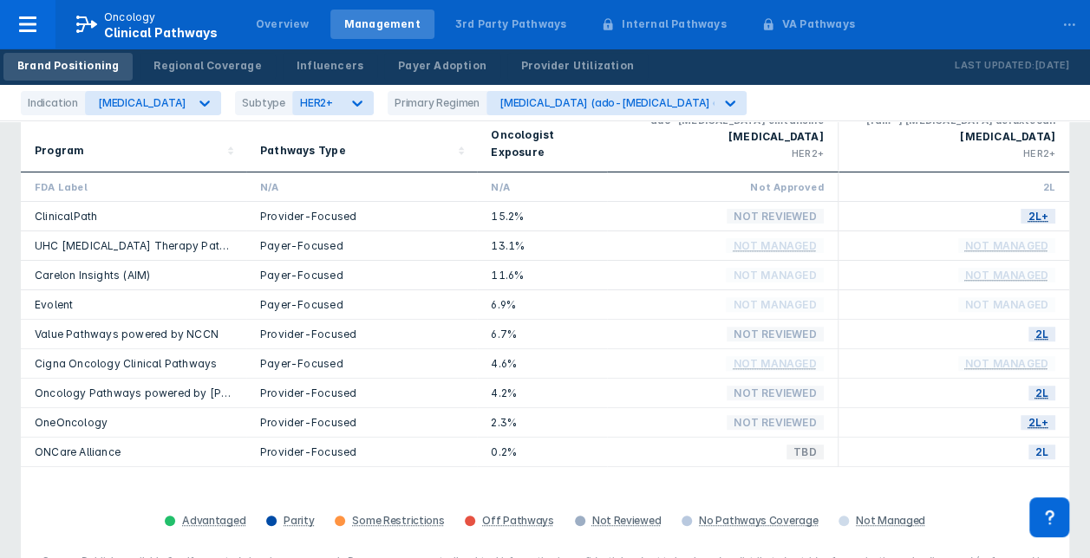
scroll to position [65, 0]
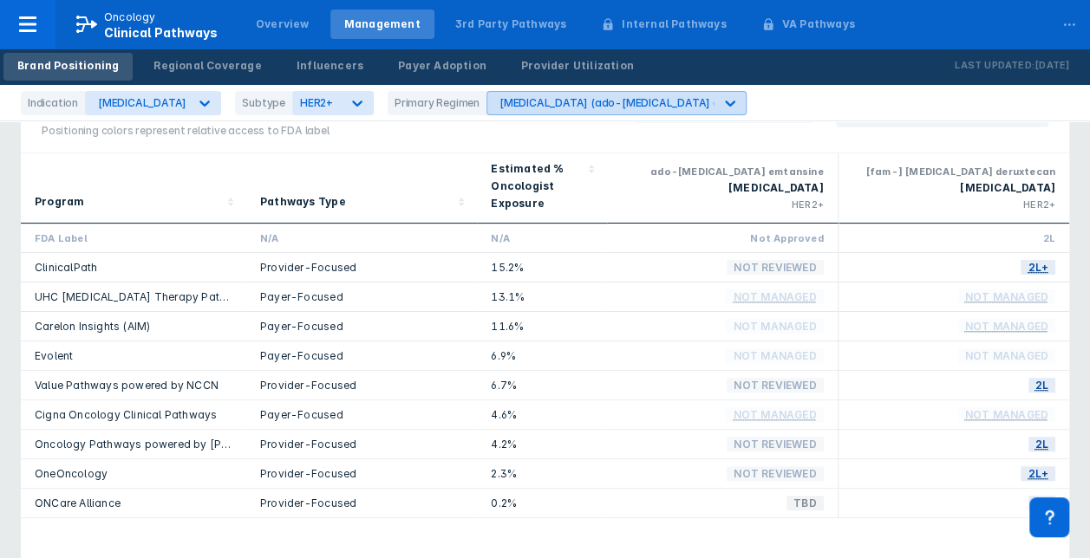
click at [721, 97] on icon at bounding box center [729, 102] width 17 height 17
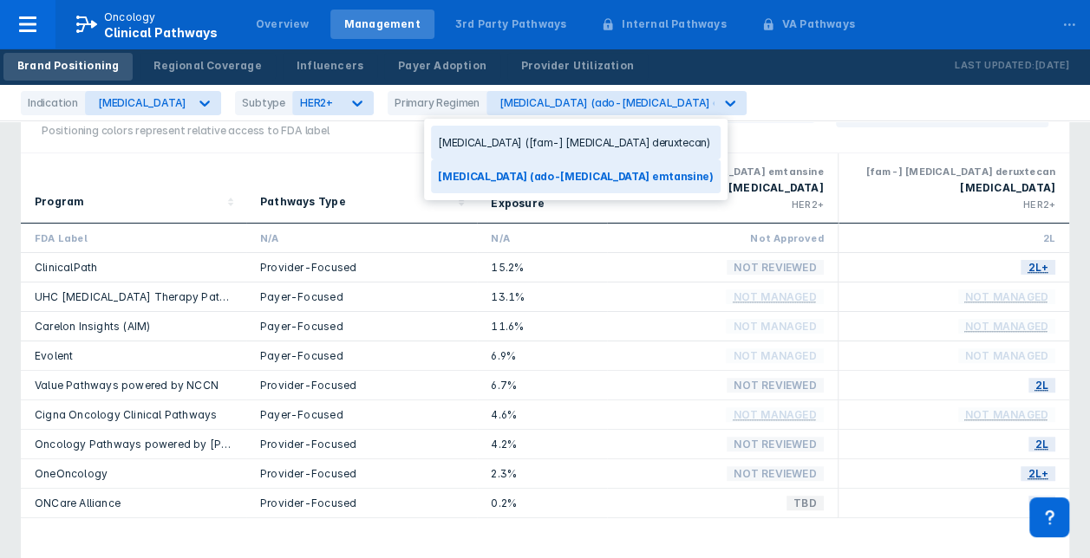
click at [614, 137] on div "Enhertu ([fam-] trastuzumab deruxtecan)" at bounding box center [576, 143] width 290 height 34
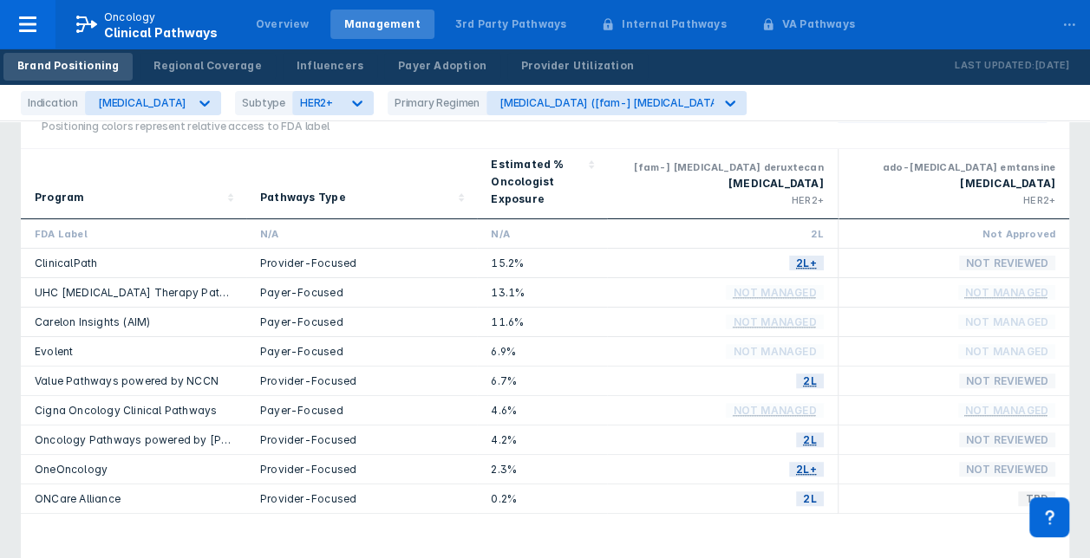
scroll to position [173, 0]
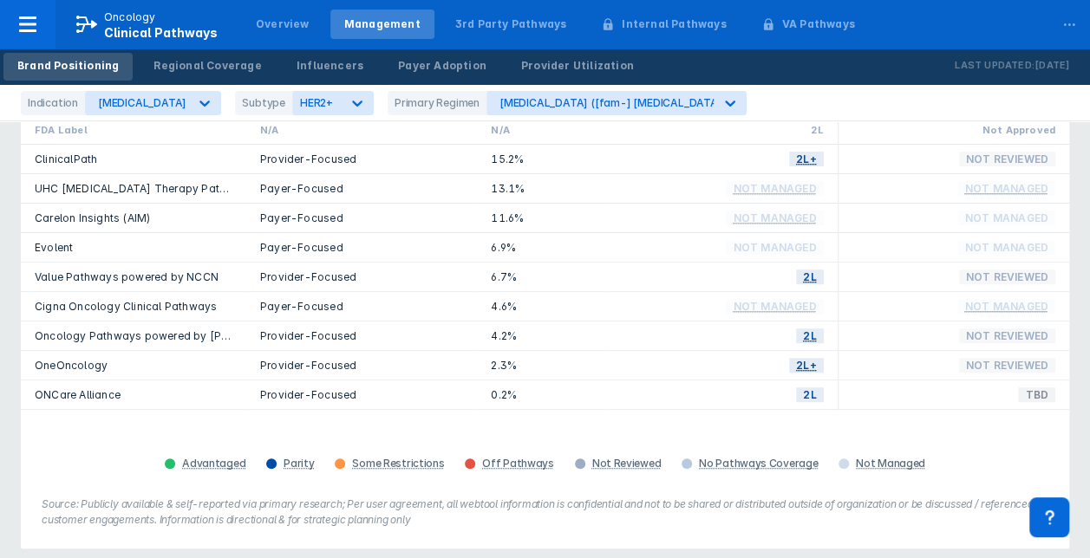
click at [68, 399] on link "ONCare Alliance" at bounding box center [78, 394] width 86 height 13
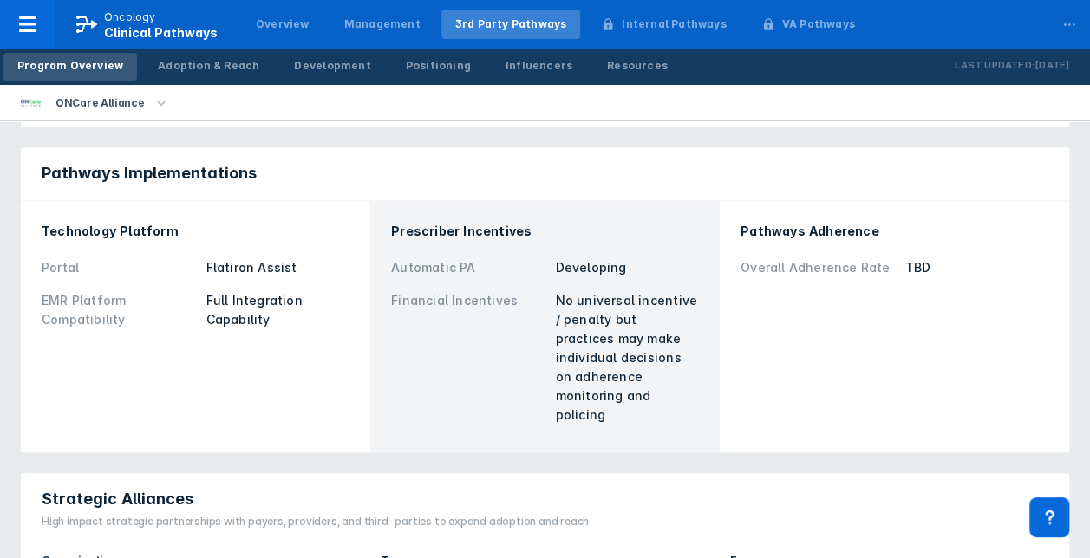
scroll to position [607, 0]
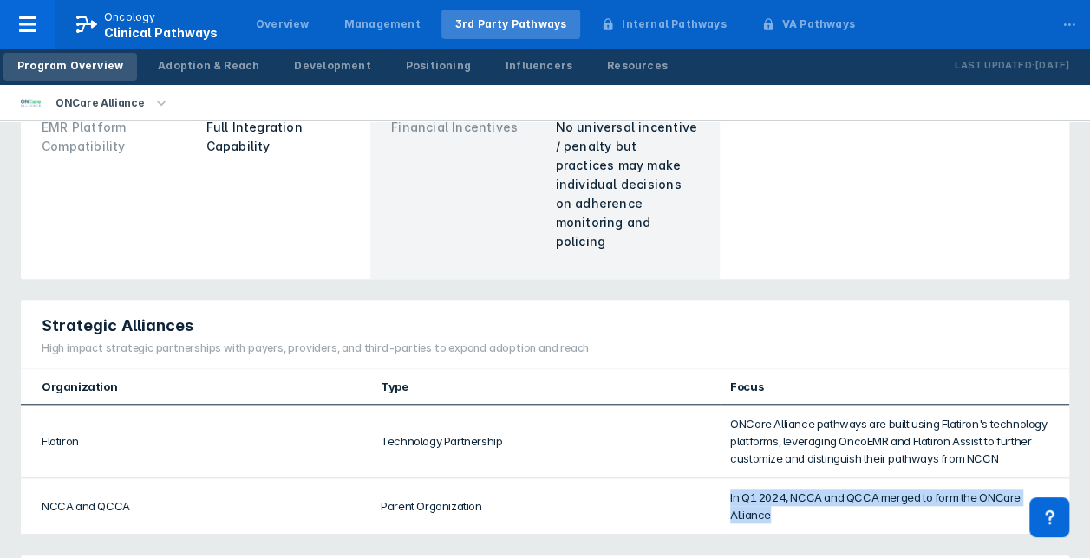
drag, startPoint x: 726, startPoint y: 457, endPoint x: 782, endPoint y: 478, distance: 59.6
click at [782, 478] on td "In Q1 2024, NCCA and QCCA merged to form the ONCare Alliance" at bounding box center [893, 506] width 349 height 56
copy td "In Q1 2024, NCCA and QCCA merged to form the ONCare Alliance"
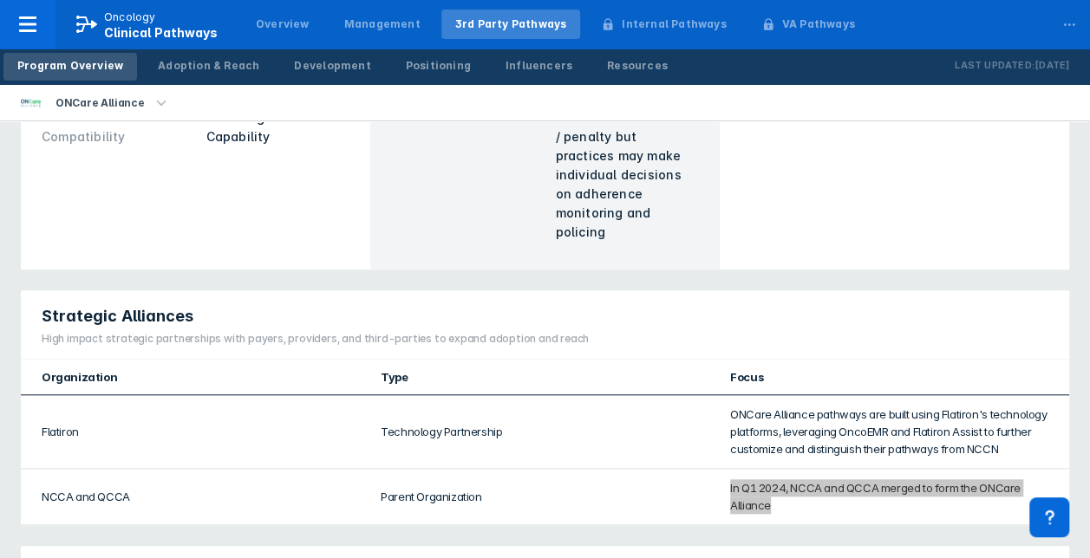
scroll to position [96, 0]
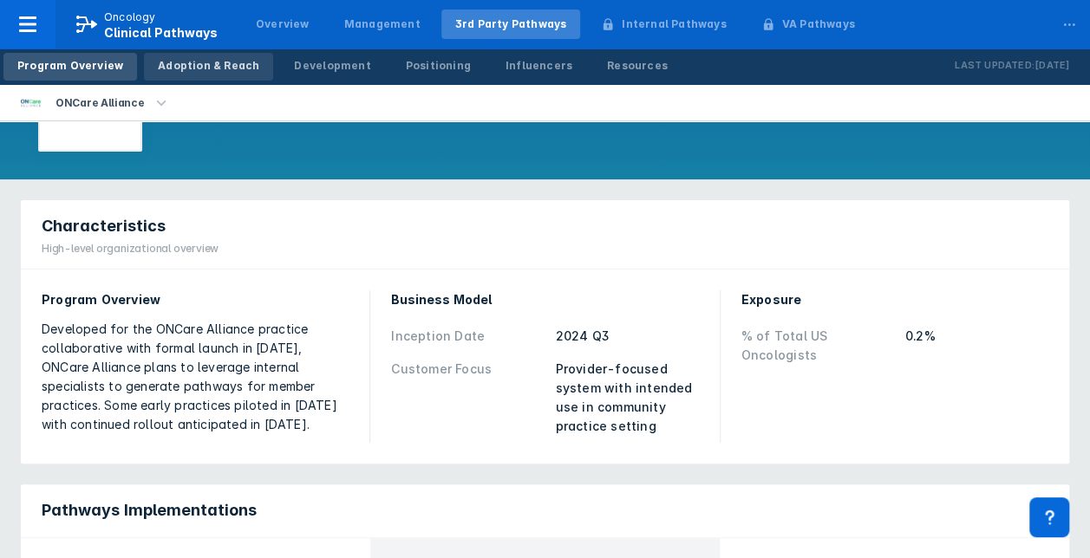
click at [179, 60] on div "Adoption & Reach" at bounding box center [208, 66] width 101 height 16
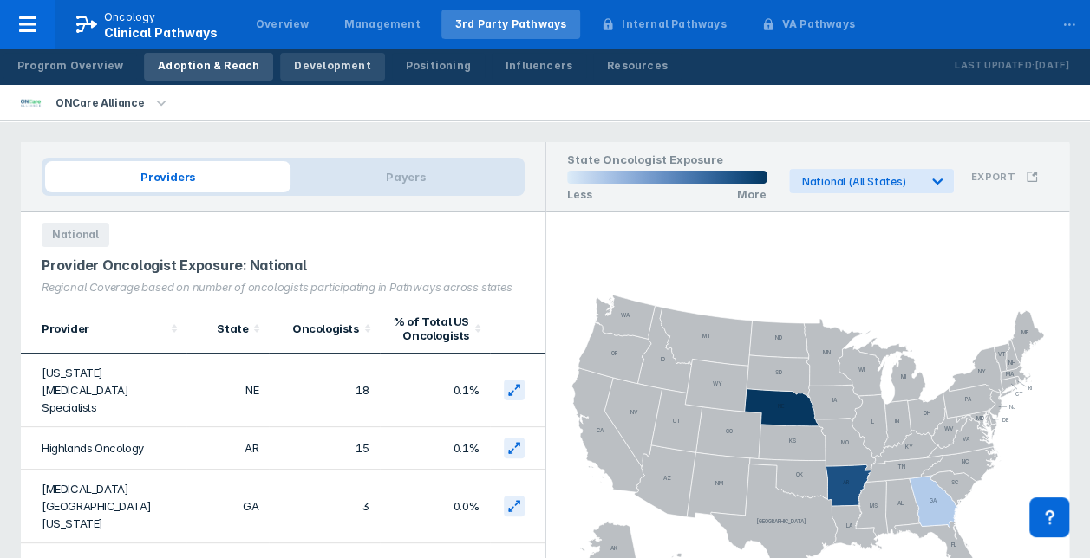
click at [314, 61] on div "Development" at bounding box center [332, 66] width 76 height 16
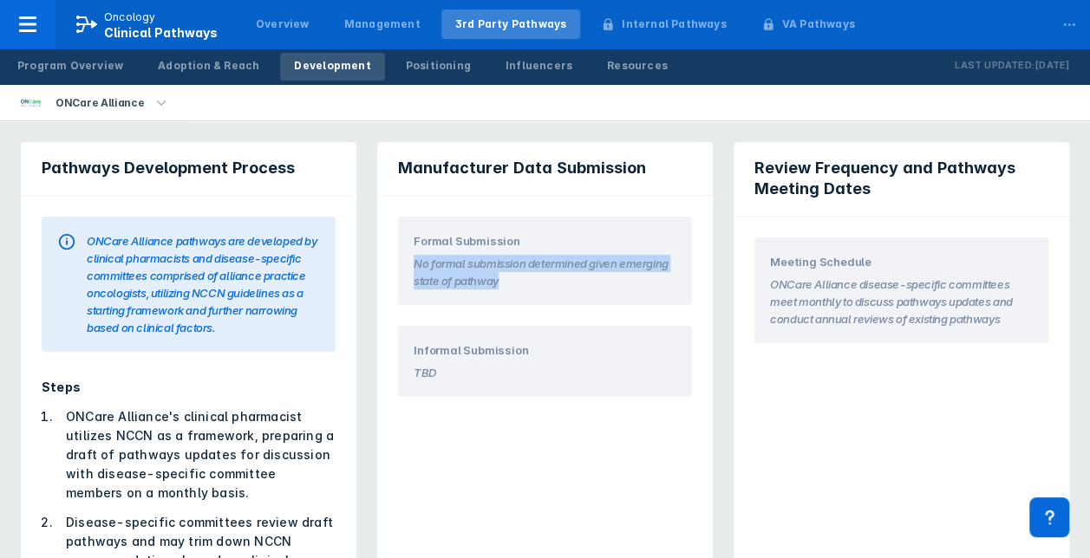
drag, startPoint x: 413, startPoint y: 263, endPoint x: 508, endPoint y: 281, distance: 97.1
click at [508, 281] on section "No formal submission determined given emerging state of pathway" at bounding box center [544, 270] width 263 height 40
copy section "No formal submission determined given emerging state of pathway"
click at [406, 58] on div "Positioning" at bounding box center [438, 66] width 65 height 16
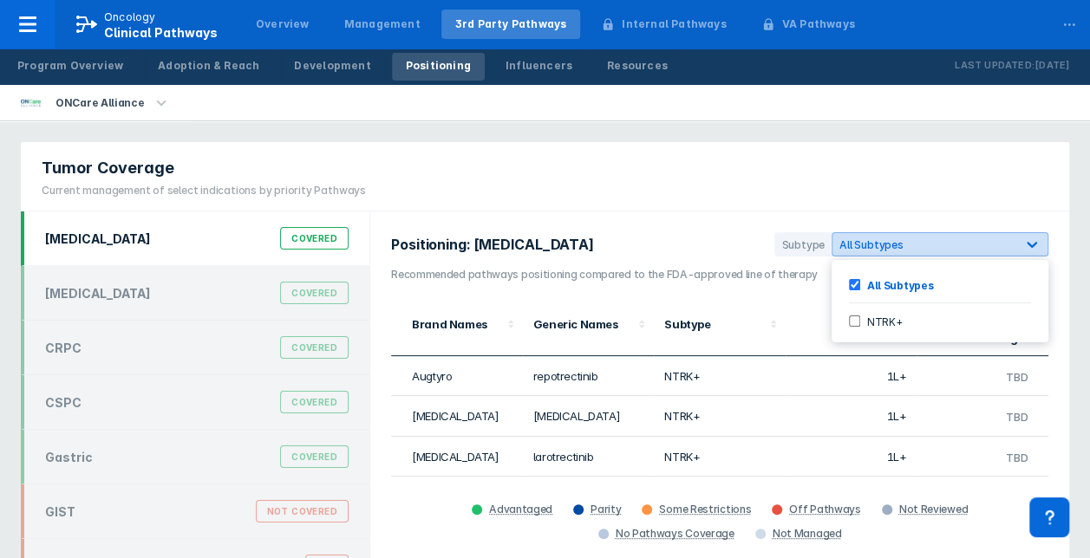
click at [907, 248] on div "All Subtypes" at bounding box center [923, 244] width 169 height 13
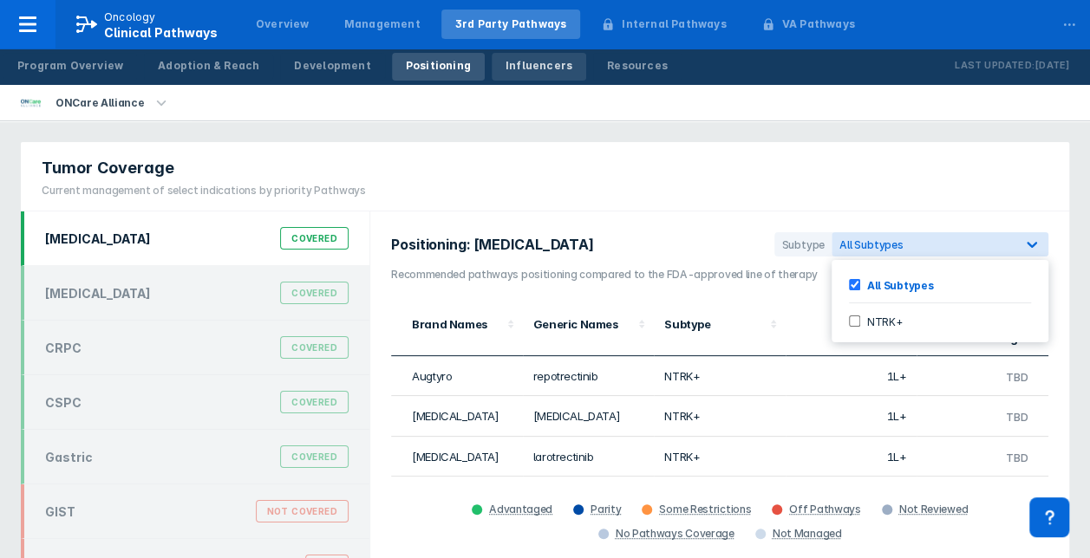
click at [505, 71] on div "Influencers" at bounding box center [538, 66] width 67 height 16
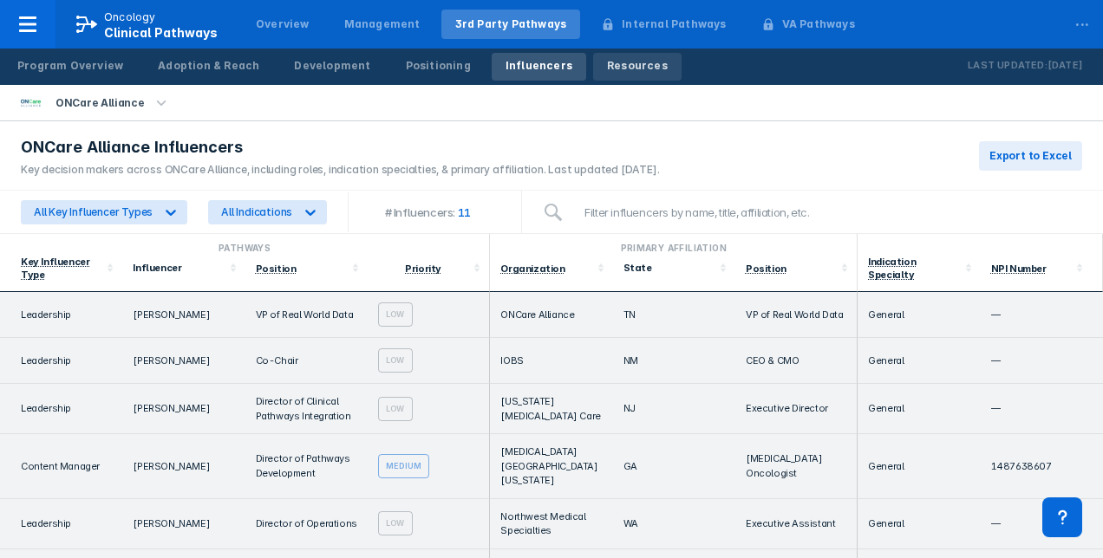
click at [607, 71] on div "Resources" at bounding box center [637, 66] width 61 height 16
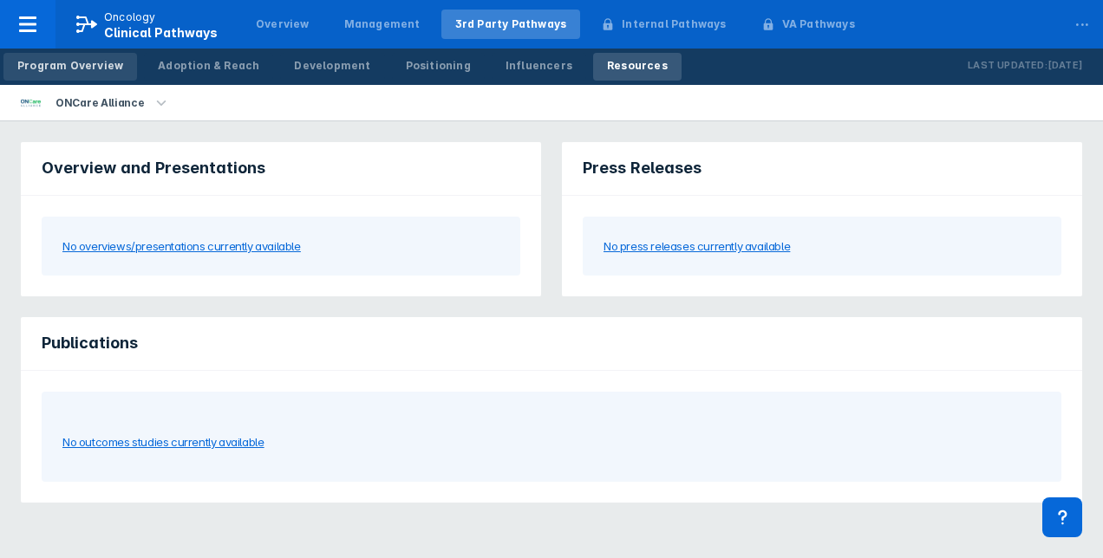
click at [29, 68] on div "Program Overview" at bounding box center [70, 66] width 106 height 16
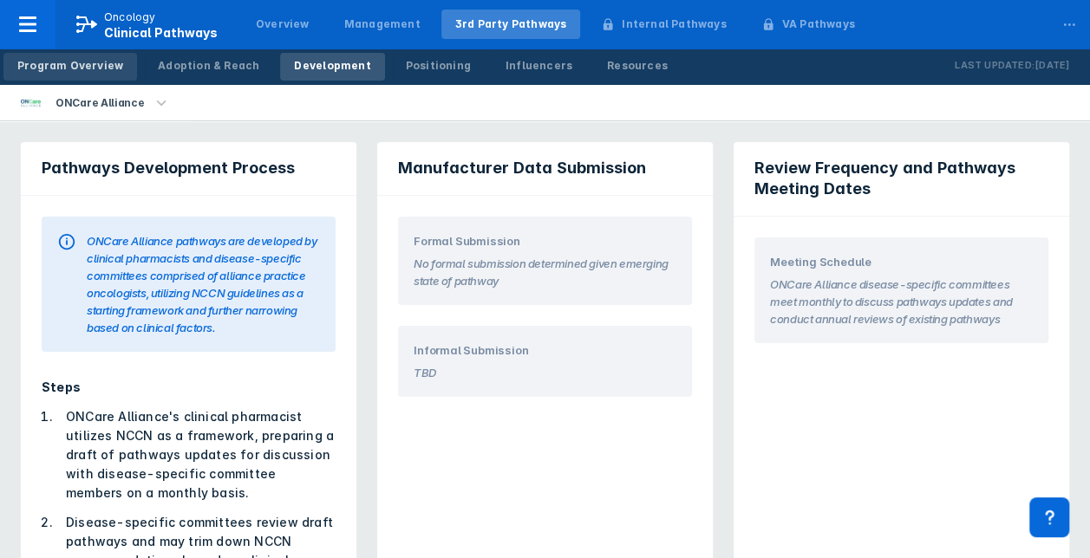
click at [84, 62] on div "Program Overview" at bounding box center [70, 66] width 106 height 16
click at [46, 66] on div "Program Overview" at bounding box center [70, 66] width 106 height 16
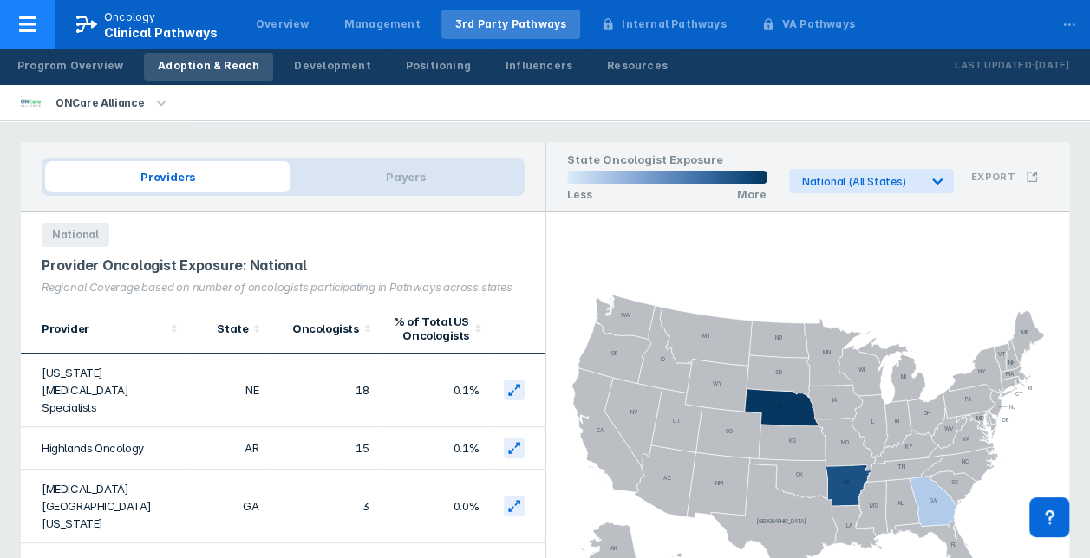
scroll to position [96, 0]
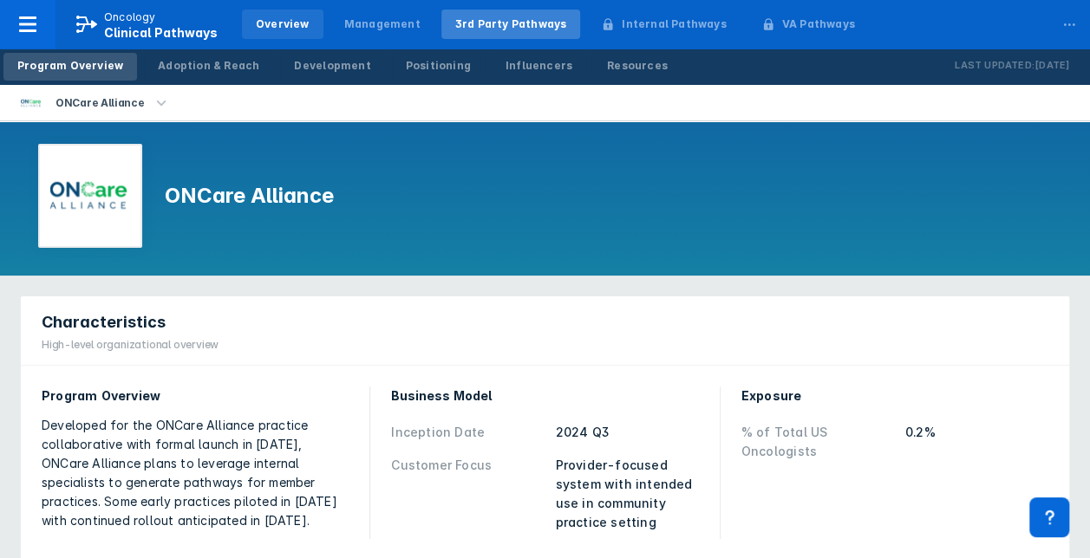
click at [272, 26] on div "Overview" at bounding box center [283, 24] width 54 height 16
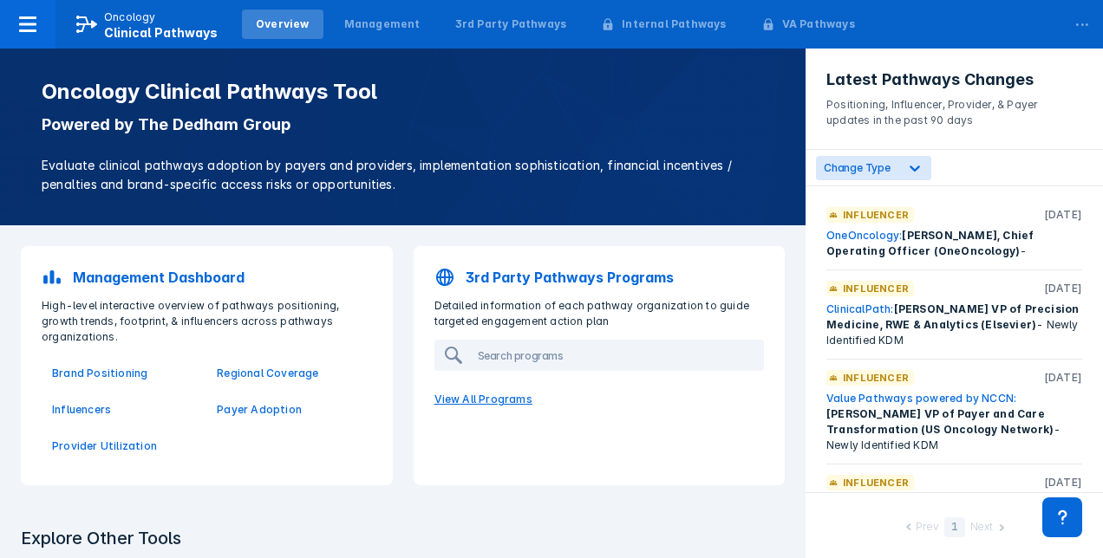
click at [504, 400] on p "View All Programs" at bounding box center [599, 399] width 351 height 36
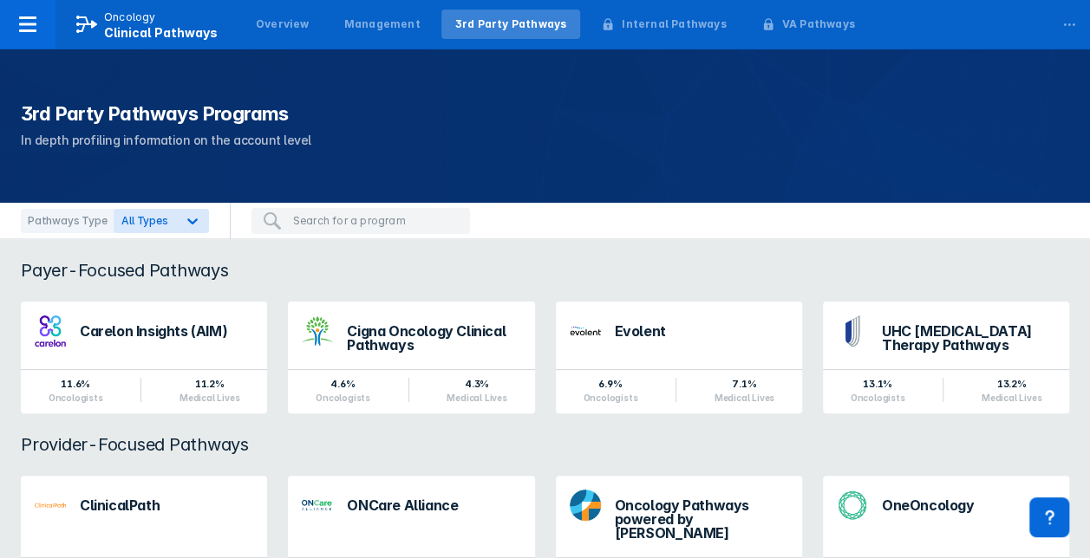
click at [377, 215] on input "search" at bounding box center [376, 221] width 166 height 16
drag, startPoint x: 376, startPoint y: 218, endPoint x: 356, endPoint y: 225, distance: 20.8
click at [376, 218] on input "search" at bounding box center [376, 221] width 166 height 16
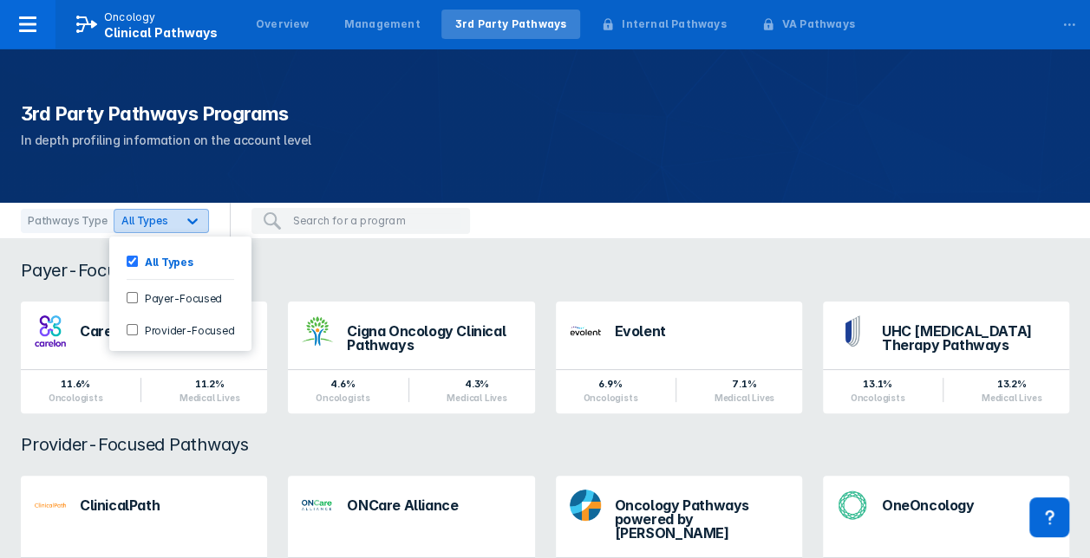
click at [184, 218] on icon at bounding box center [192, 220] width 17 height 17
click at [130, 298] on input "Payer-Focused" at bounding box center [132, 297] width 11 height 11
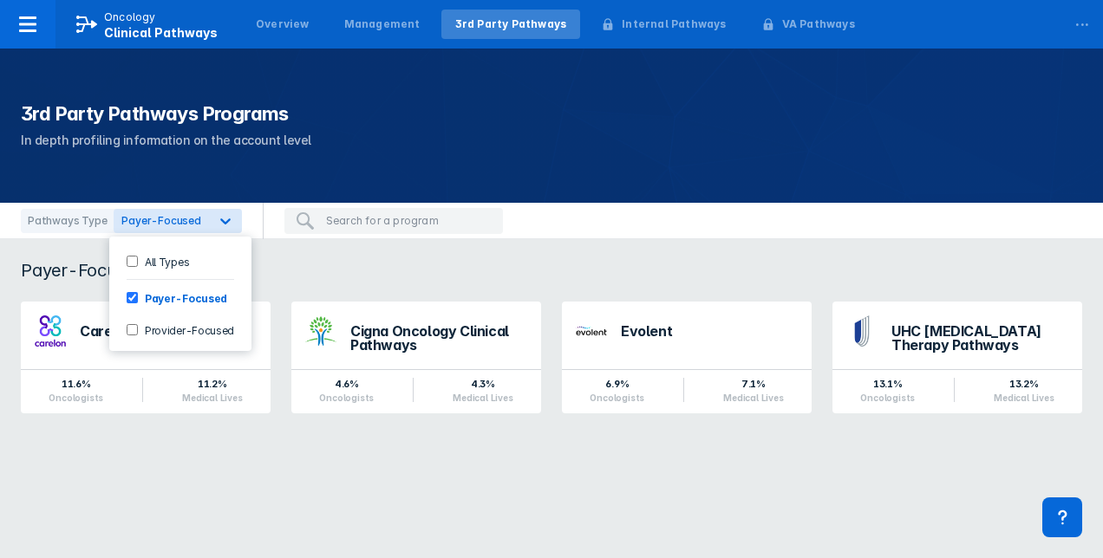
click at [133, 328] on input "Provider-Focused" at bounding box center [132, 329] width 11 height 11
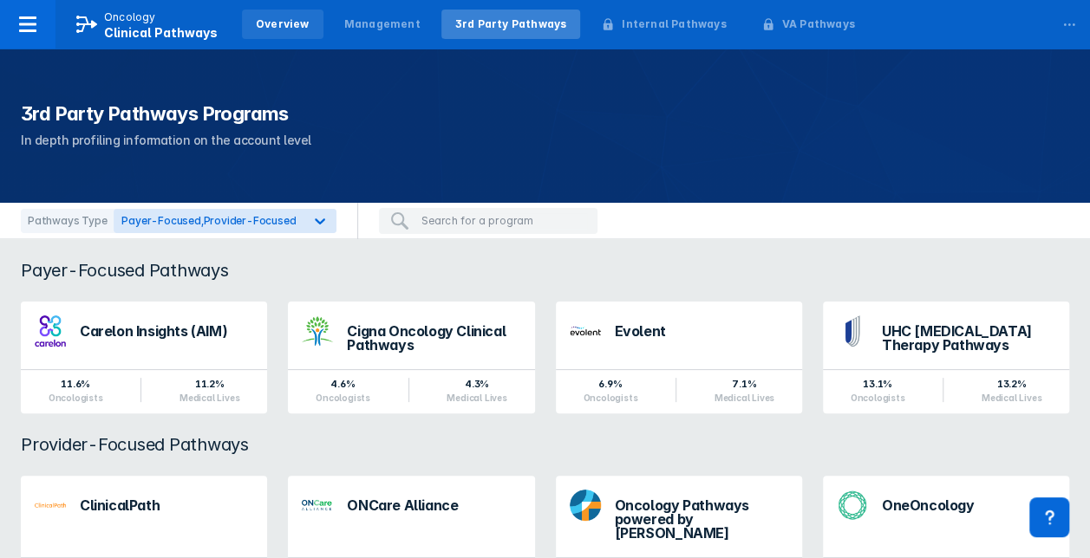
click at [270, 22] on div "Overview" at bounding box center [283, 24] width 54 height 16
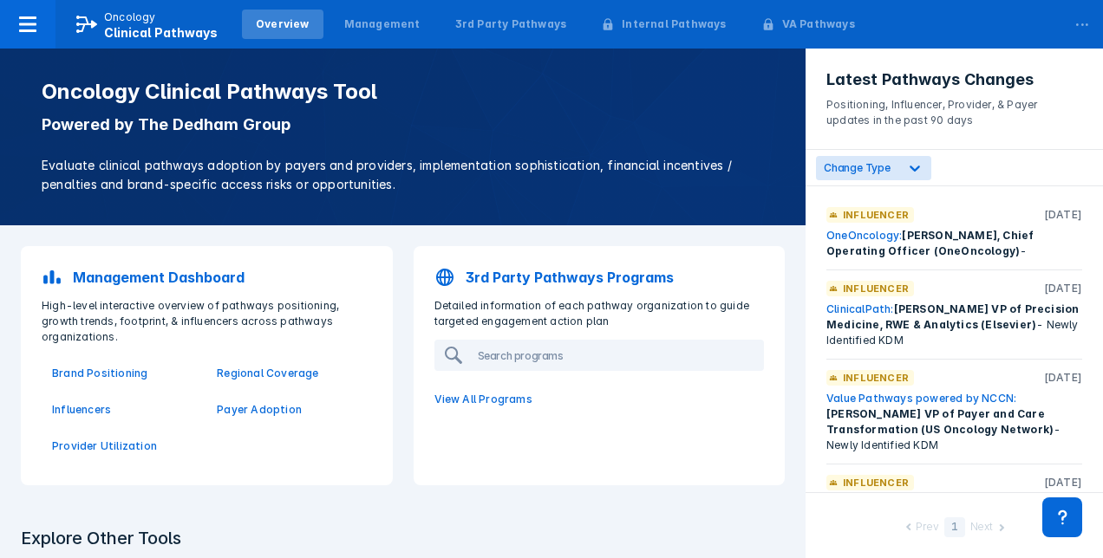
click at [157, 277] on p "Management Dashboard" at bounding box center [159, 277] width 172 height 21
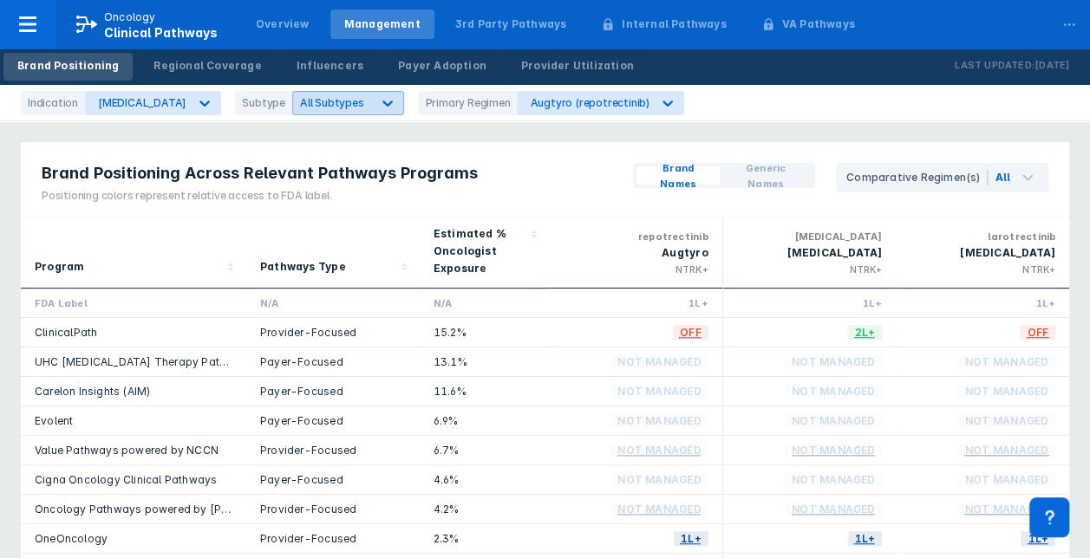
click at [338, 95] on div "All Subtypes" at bounding box center [332, 102] width 79 height 16
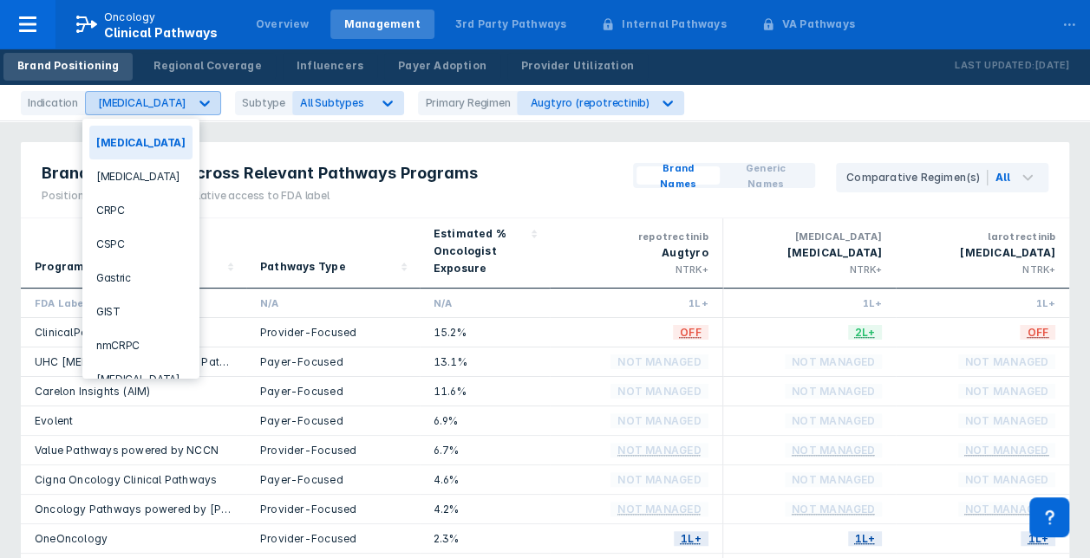
click at [189, 103] on div at bounding box center [204, 103] width 31 height 31
click at [130, 366] on div "NSCLC" at bounding box center [140, 379] width 103 height 34
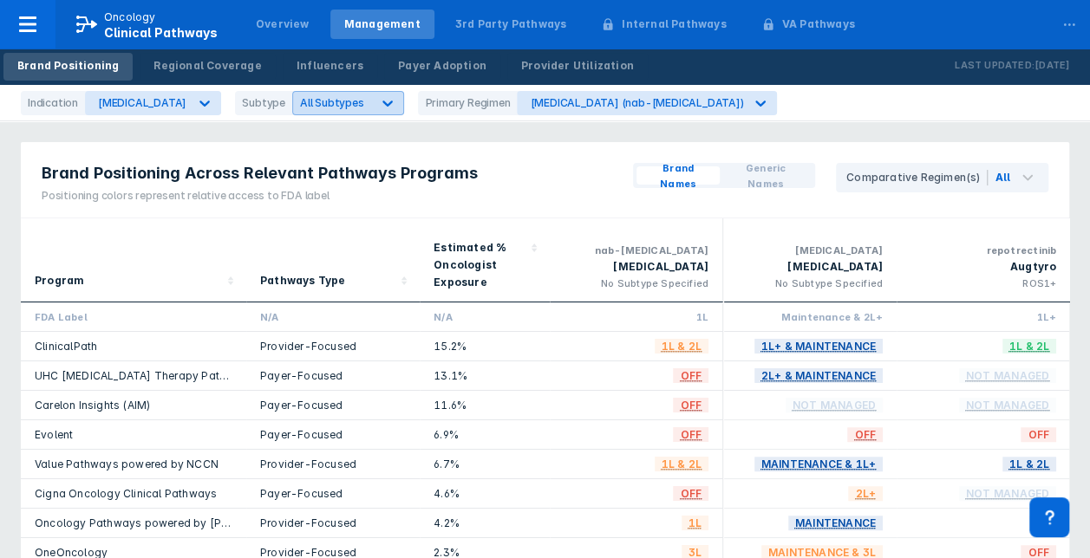
click at [372, 95] on div at bounding box center [387, 103] width 31 height 31
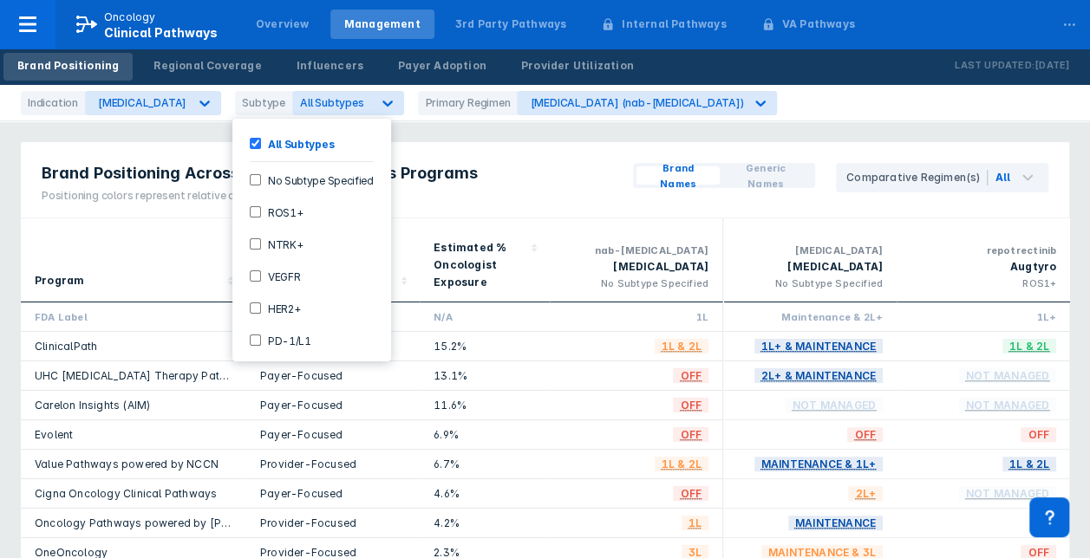
click at [254, 303] on input "HER2+" at bounding box center [255, 308] width 11 height 11
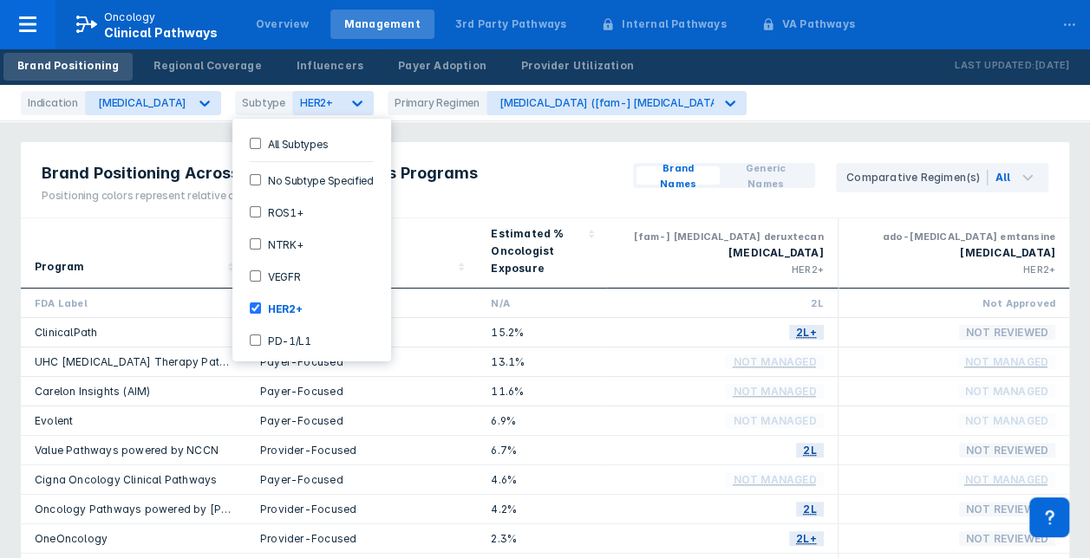
click at [593, 171] on div "Brand Positioning Across Relevant Pathways Programs Positioning colors represen…" at bounding box center [545, 180] width 1048 height 76
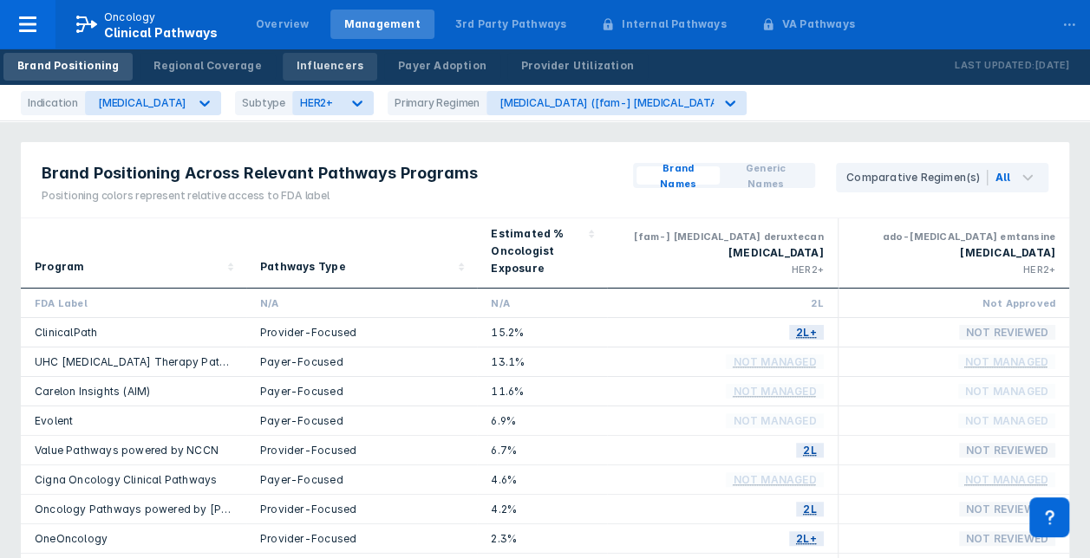
click at [313, 71] on div "Influencers" at bounding box center [329, 66] width 67 height 16
